Goal: Task Accomplishment & Management: Complete application form

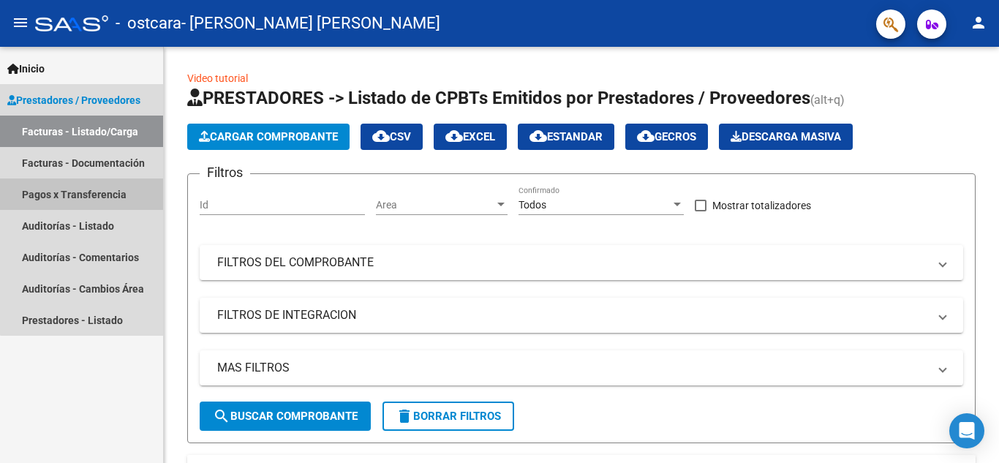
click at [100, 189] on link "Pagos x Transferencia" at bounding box center [81, 193] width 163 height 31
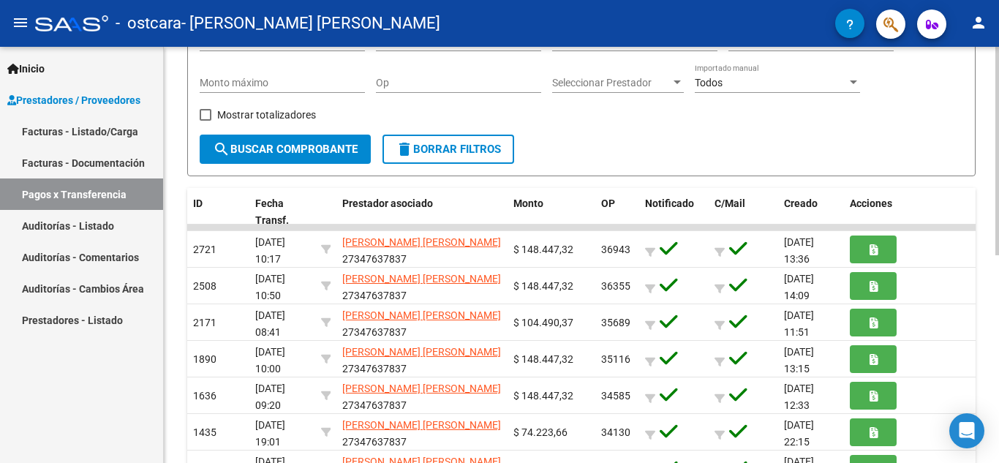
scroll to position [192, 0]
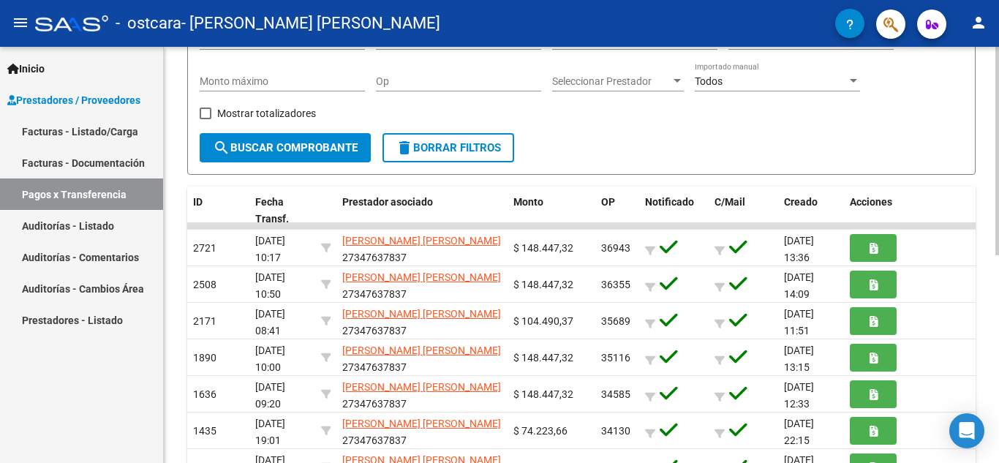
click at [998, 172] on div at bounding box center [998, 247] width 4 height 208
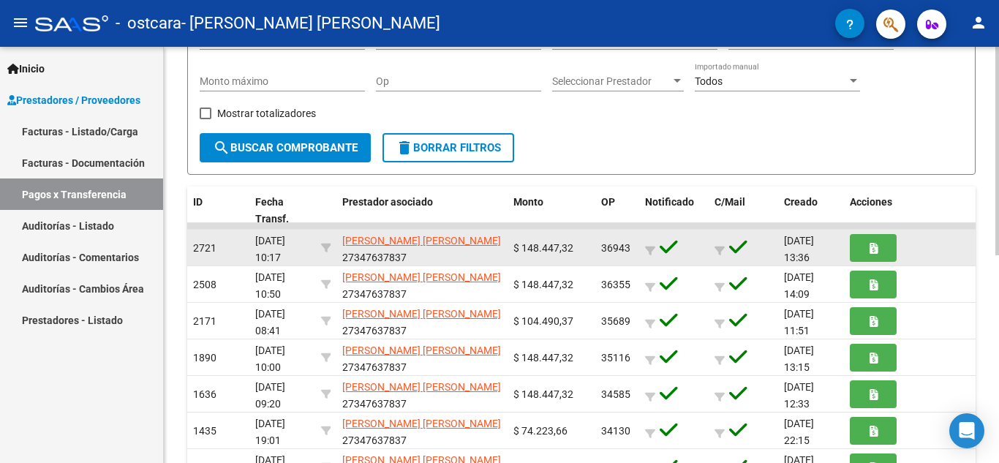
click at [208, 249] on span "2721" at bounding box center [204, 248] width 23 height 12
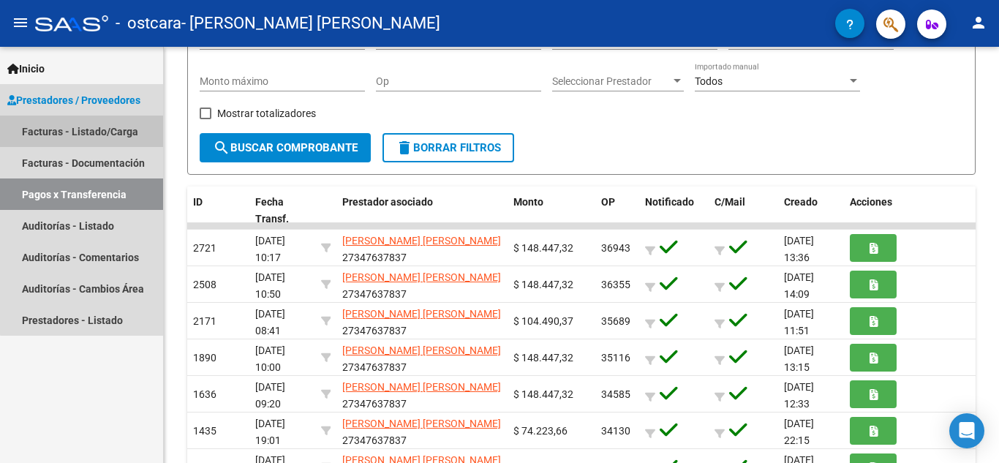
click at [108, 132] on link "Facturas - Listado/Carga" at bounding box center [81, 131] width 163 height 31
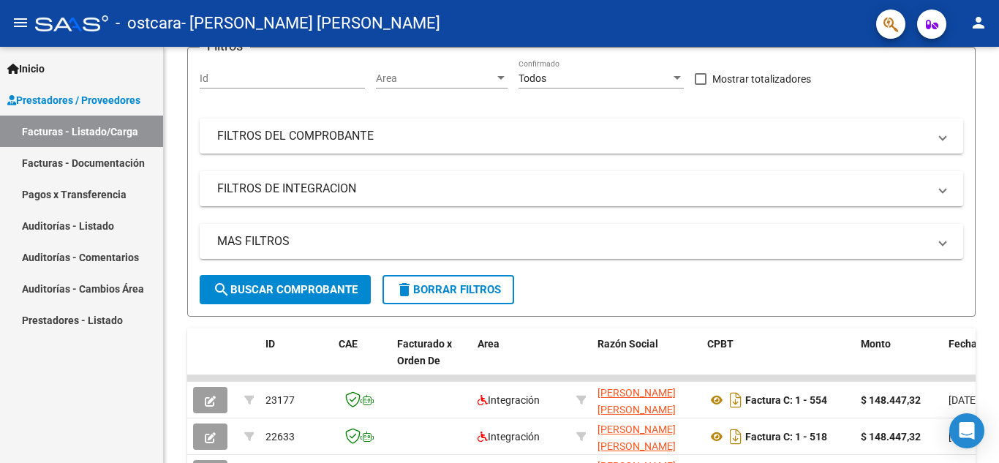
scroll to position [192, 0]
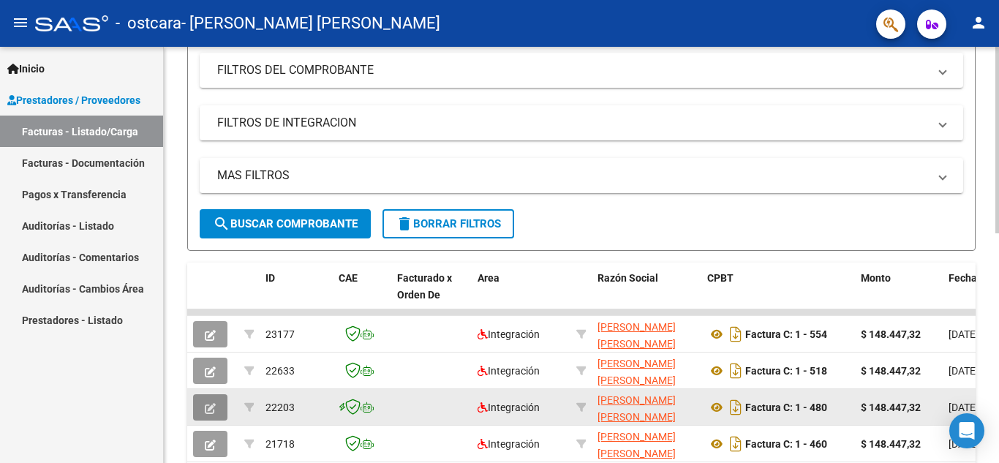
click at [214, 403] on icon "button" at bounding box center [210, 408] width 11 height 11
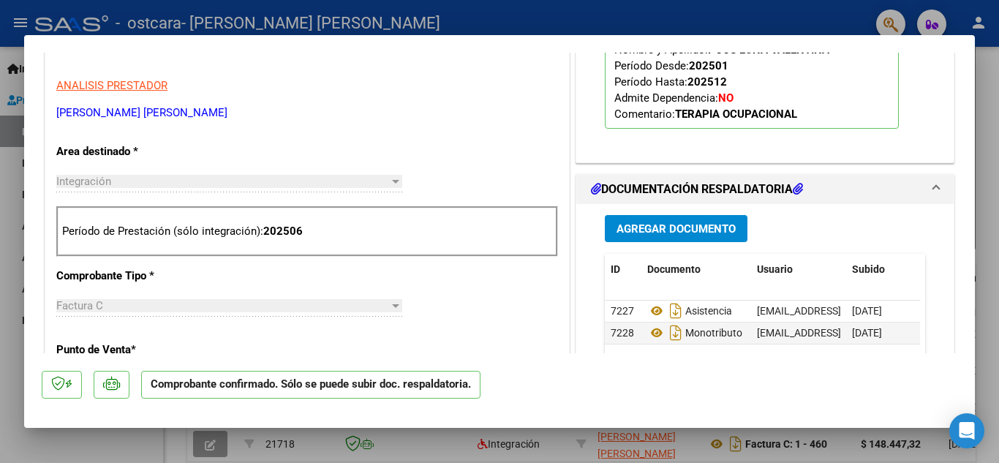
scroll to position [483, 0]
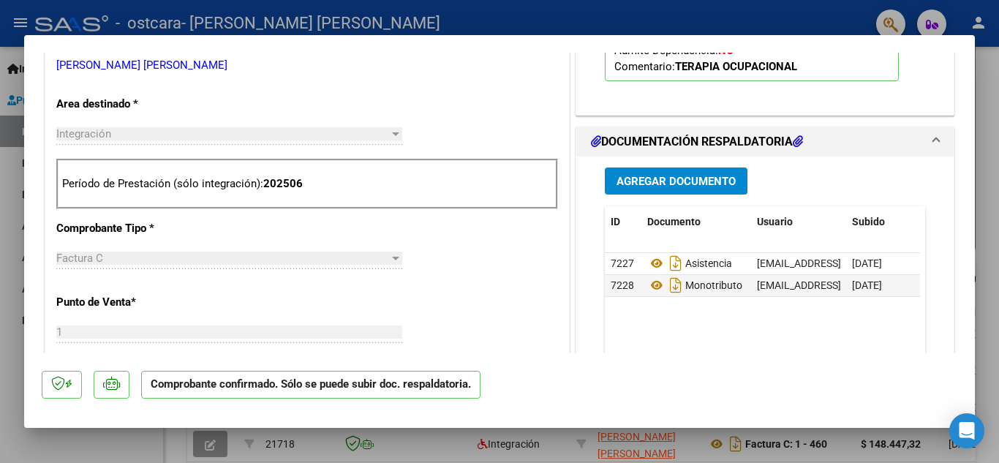
click at [668, 183] on span "Agregar Documento" at bounding box center [676, 181] width 119 height 13
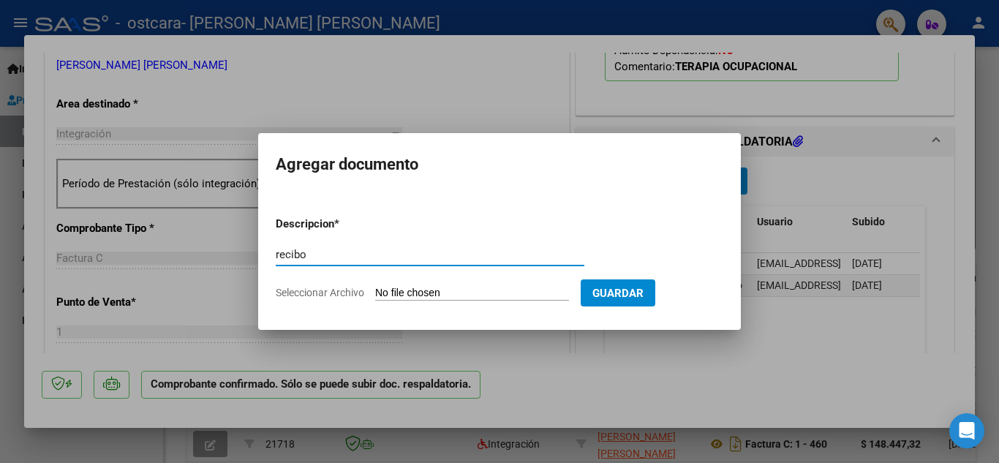
type input "recibo"
click at [515, 296] on input "Seleccionar Archivo" at bounding box center [472, 294] width 194 height 14
type input "C:\fakepath\WhatsApp Image [DATE] 09.18.35.jpeg"
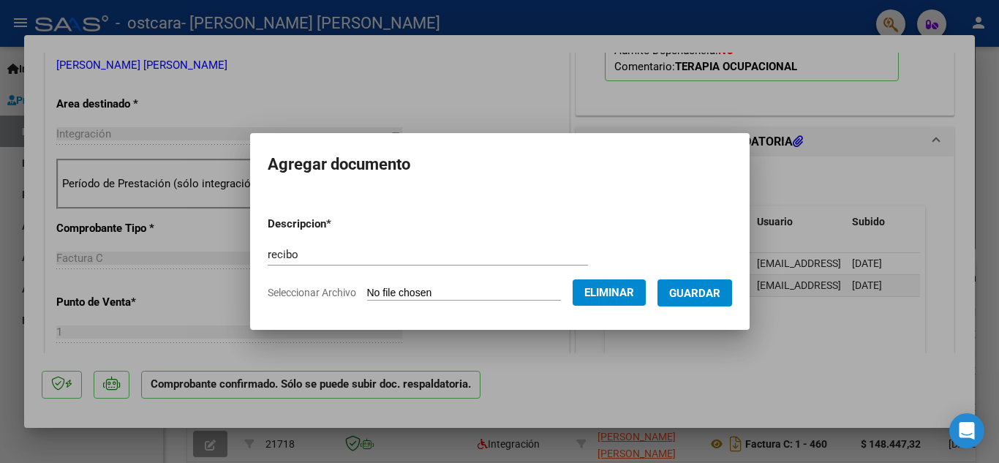
click at [692, 292] on span "Guardar" at bounding box center [694, 293] width 51 height 13
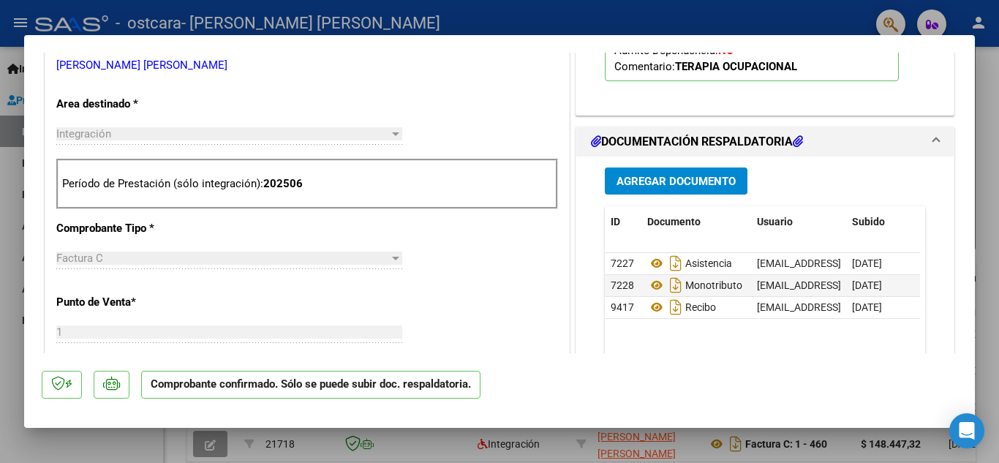
click at [805, 23] on div at bounding box center [499, 231] width 999 height 463
type input "$ 0,00"
